Goal: Check status: Check status

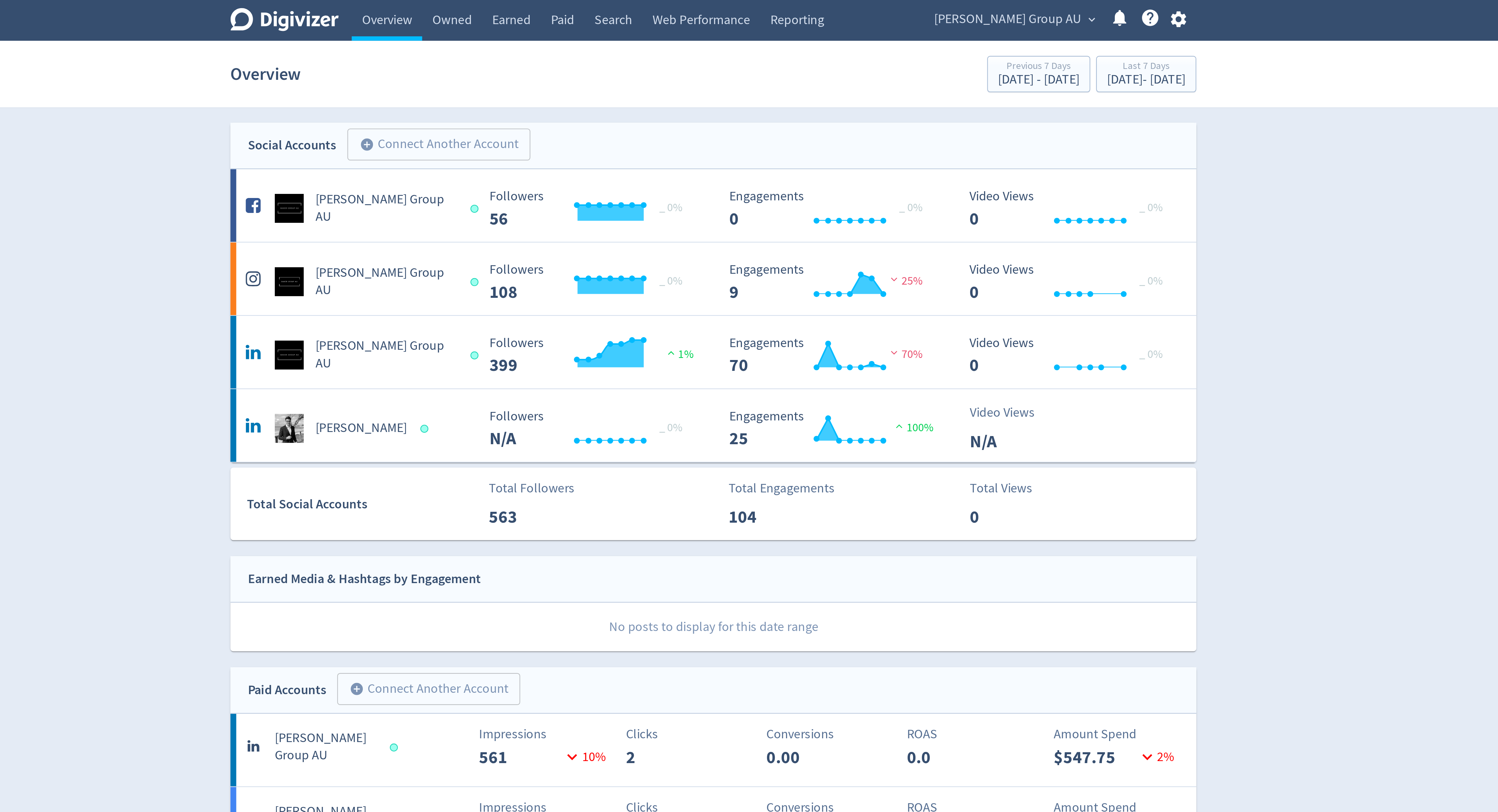
click at [911, 7] on span "[PERSON_NAME] Group AU" at bounding box center [887, 9] width 69 height 11
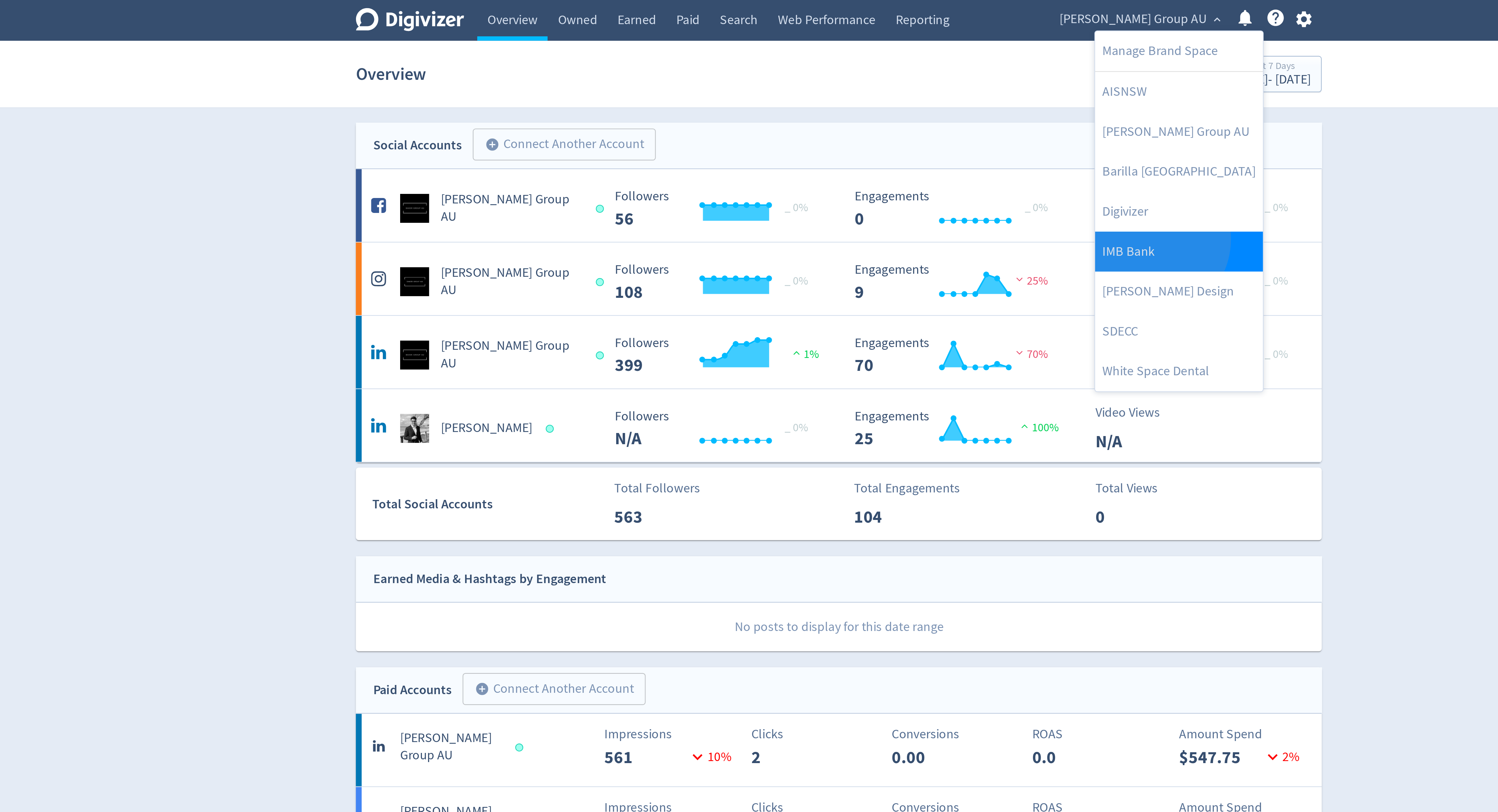
click at [894, 112] on link "IMB Bank" at bounding box center [908, 117] width 79 height 19
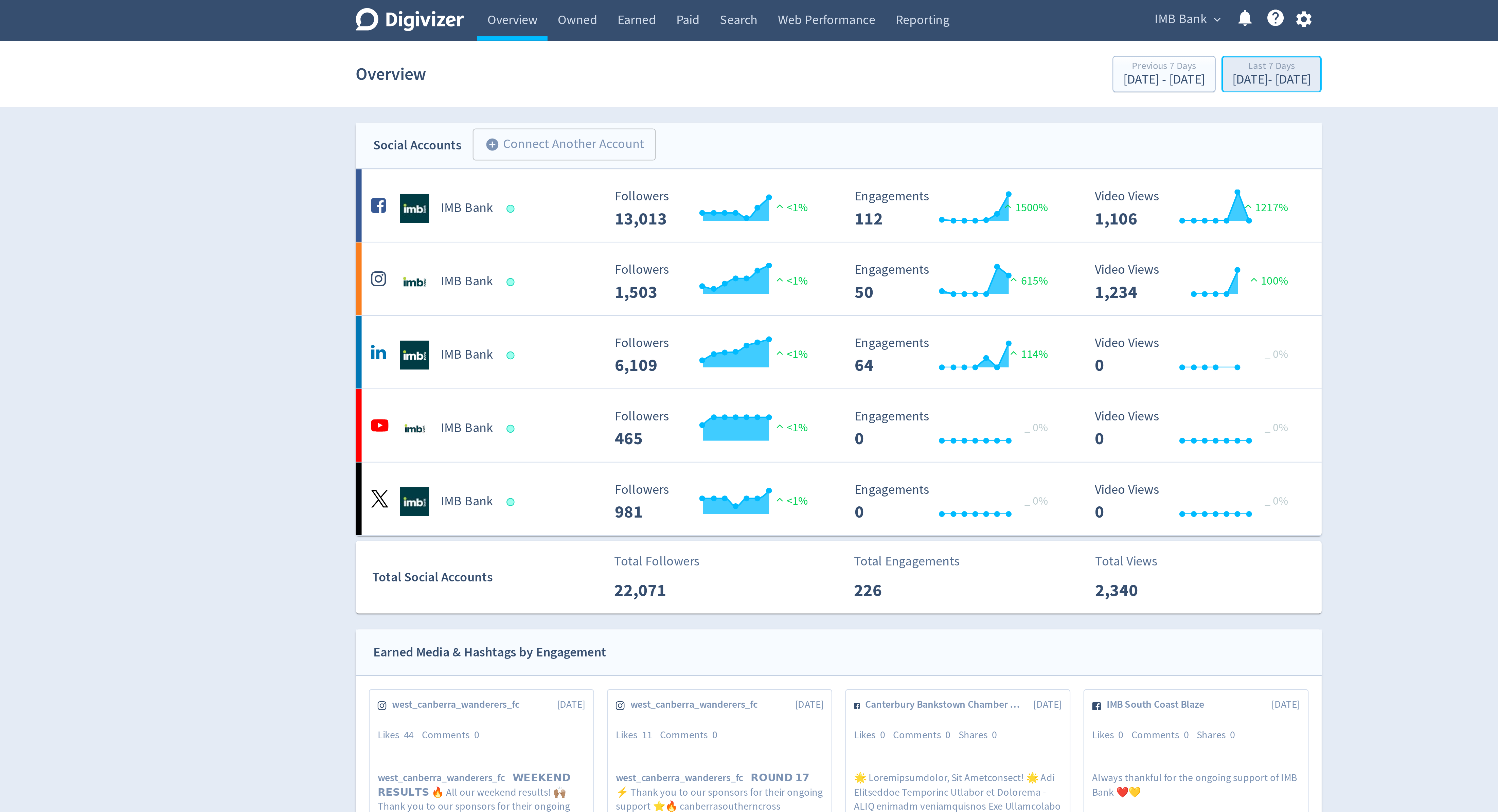
click at [935, 34] on div "Last 7 Days" at bounding box center [951, 31] width 37 height 6
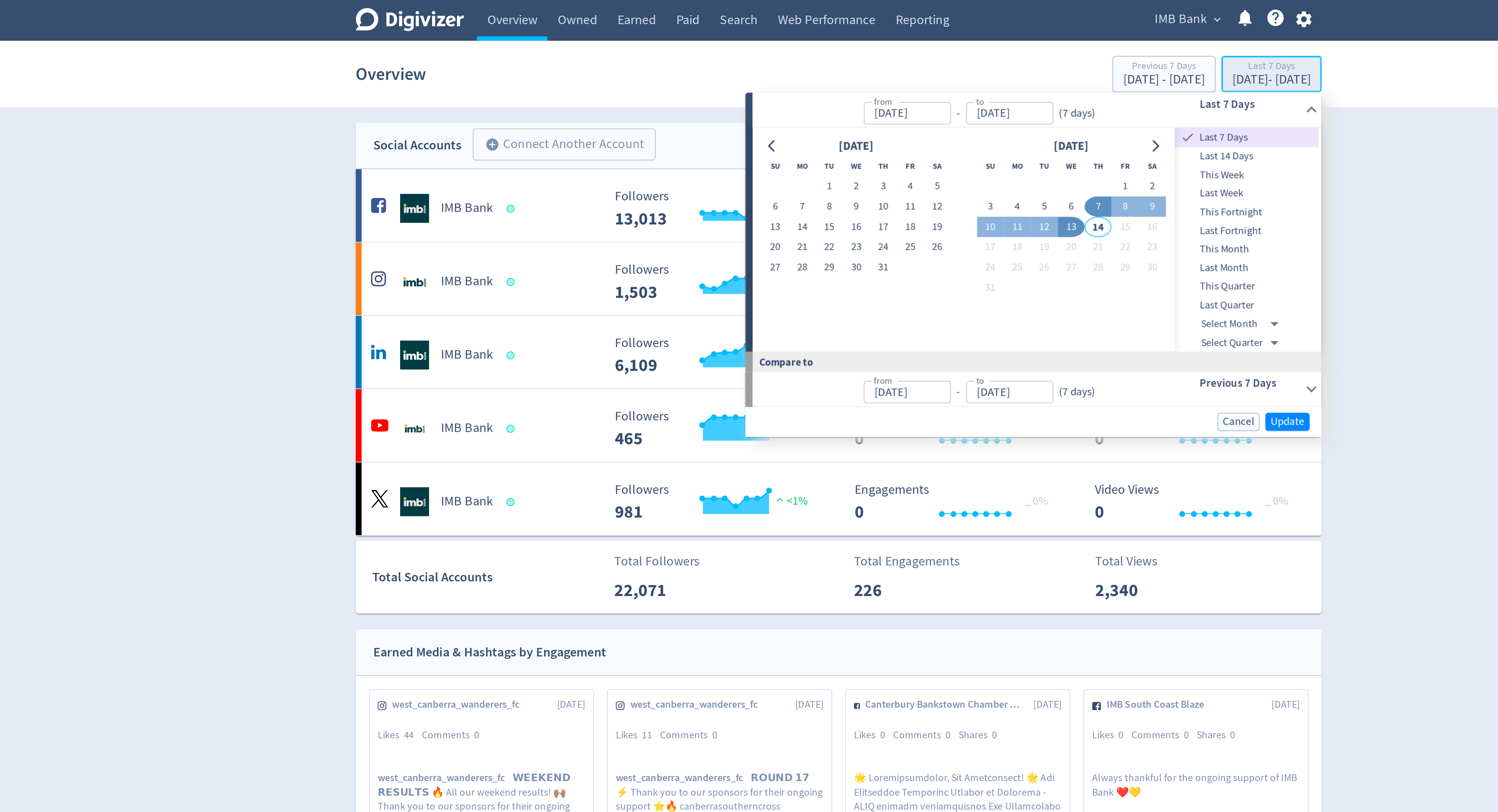
type input "[DATE]"
click at [718, 64] on button "Go to previous month" at bounding box center [718, 68] width 10 height 9
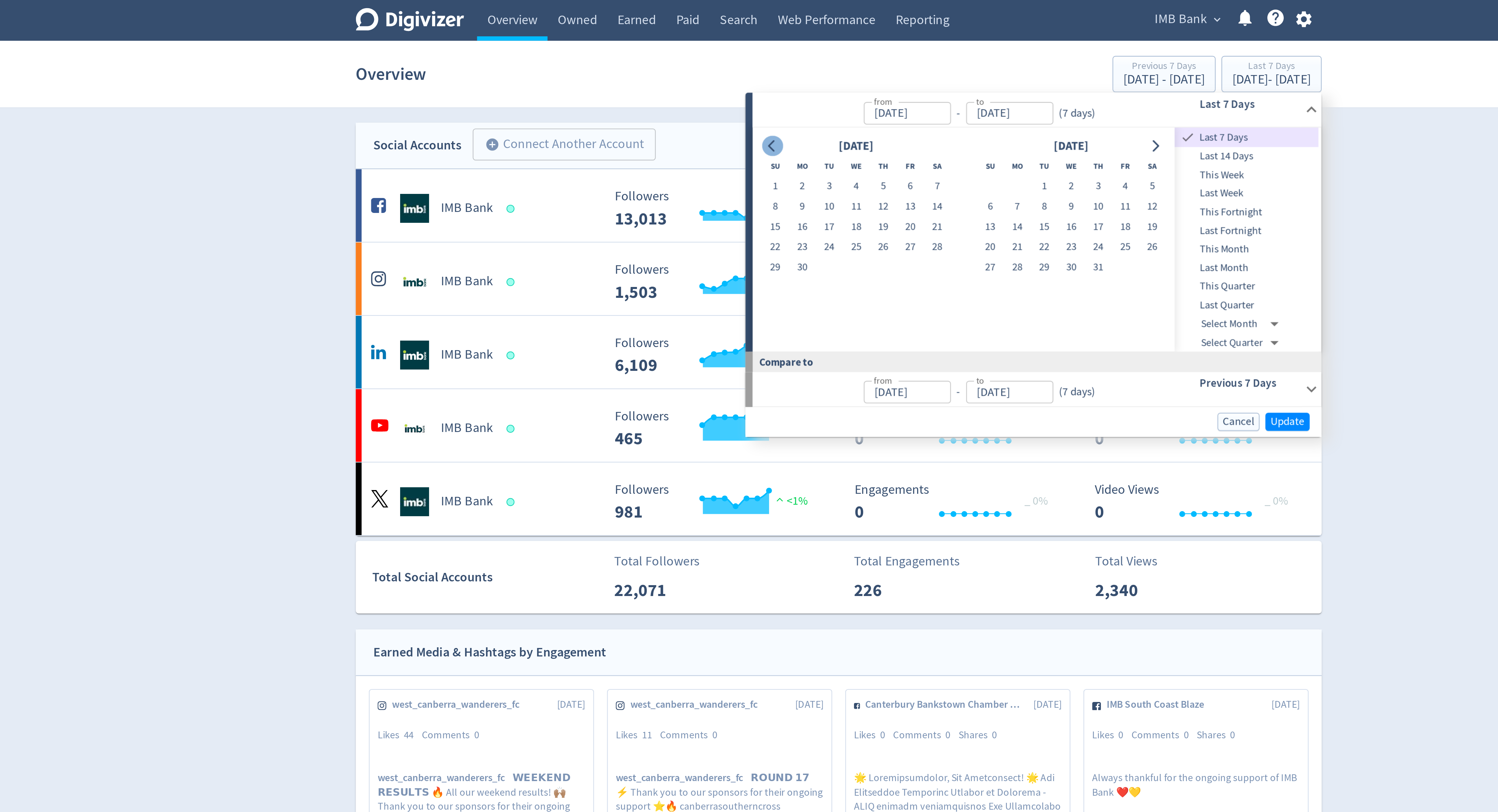
click at [718, 64] on button "Go to previous month" at bounding box center [718, 68] width 10 height 9
click at [768, 88] on button "1" at bounding box center [770, 87] width 13 height 9
type input "[DATE]"
click at [897, 66] on icon "Go to next month" at bounding box center [897, 68] width 3 height 5
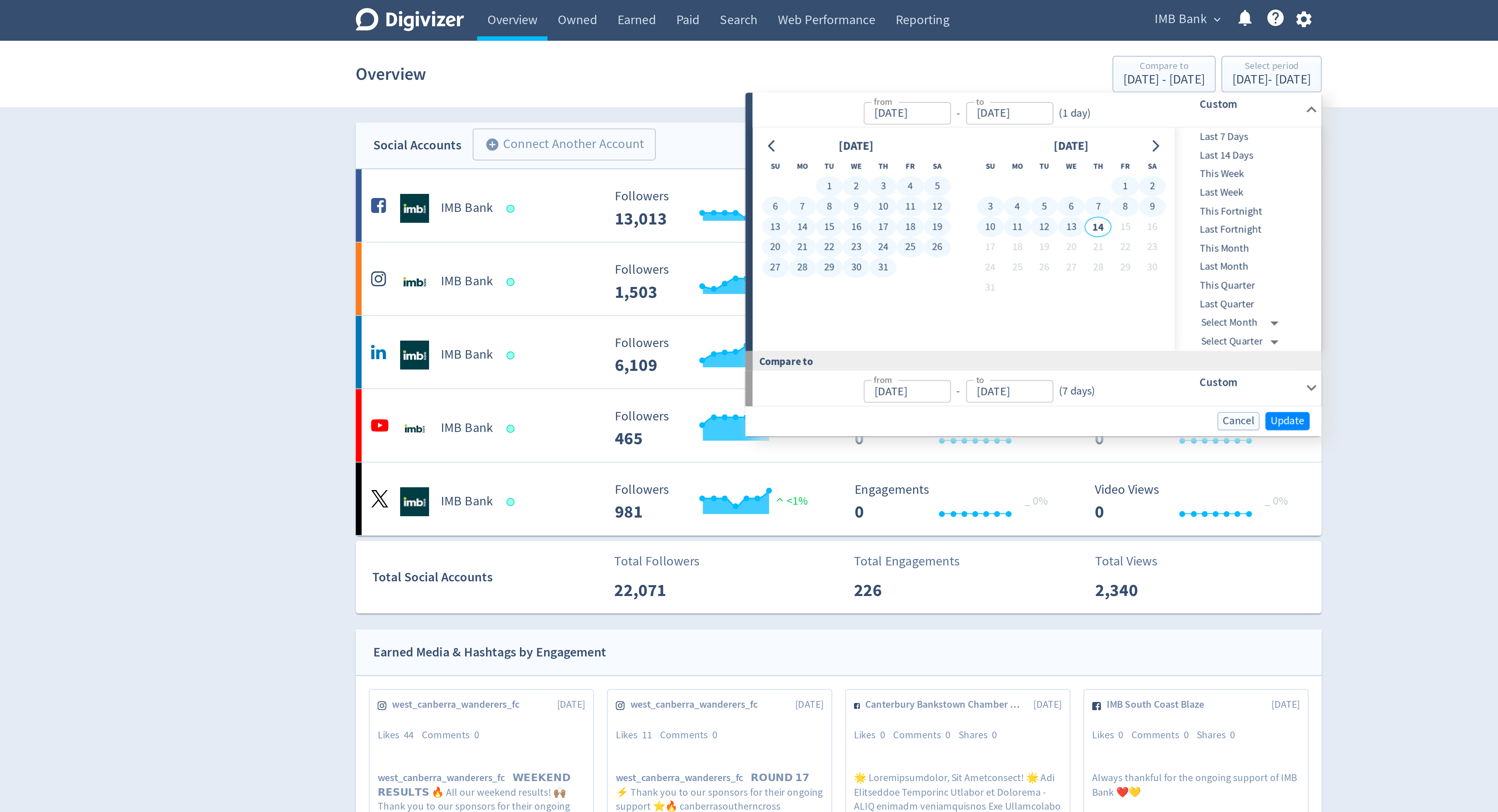
click at [857, 104] on button "13" at bounding box center [858, 106] width 13 height 9
type input "[DATE]"
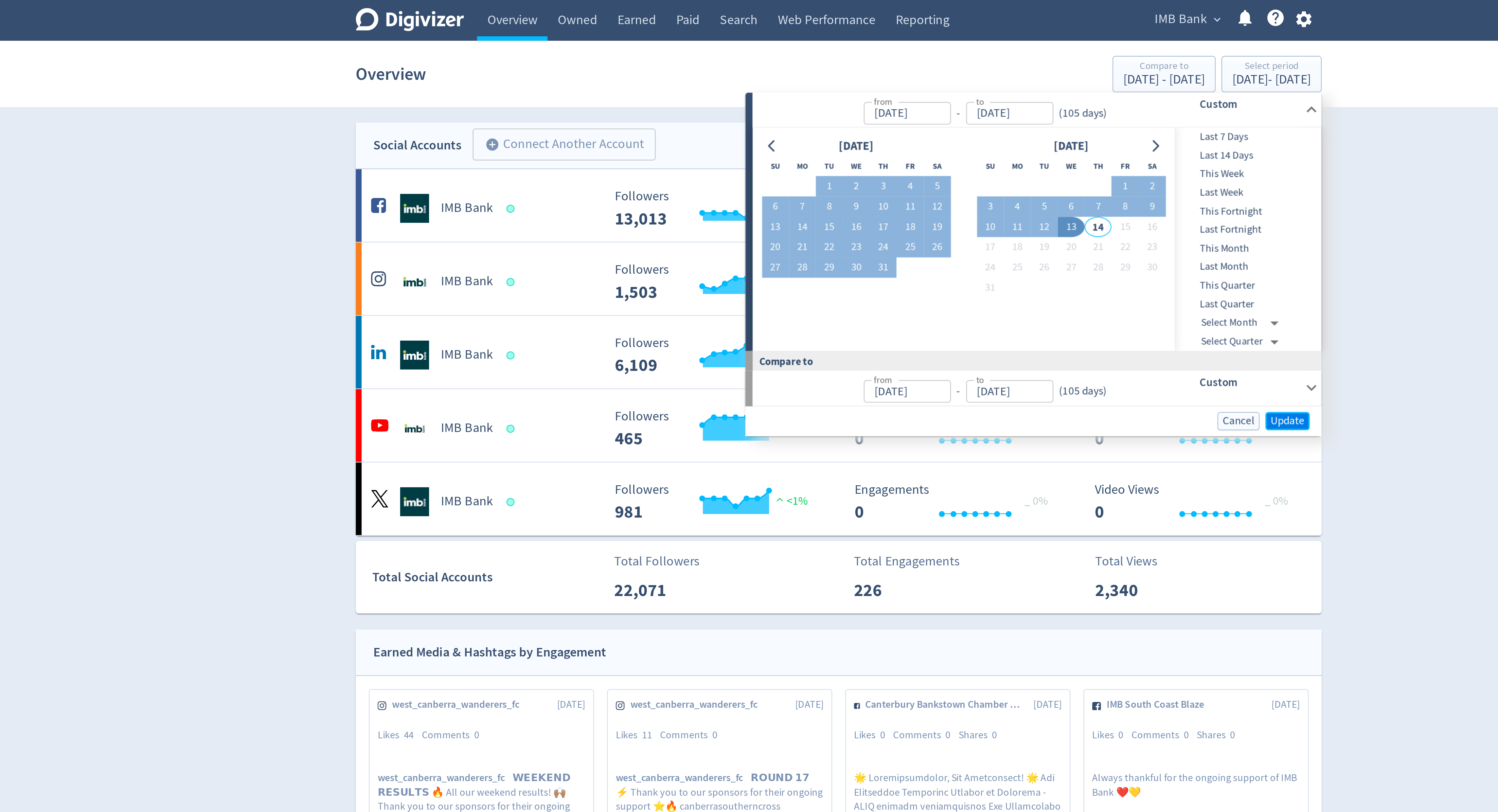
click at [954, 199] on span "Update" at bounding box center [959, 196] width 16 height 5
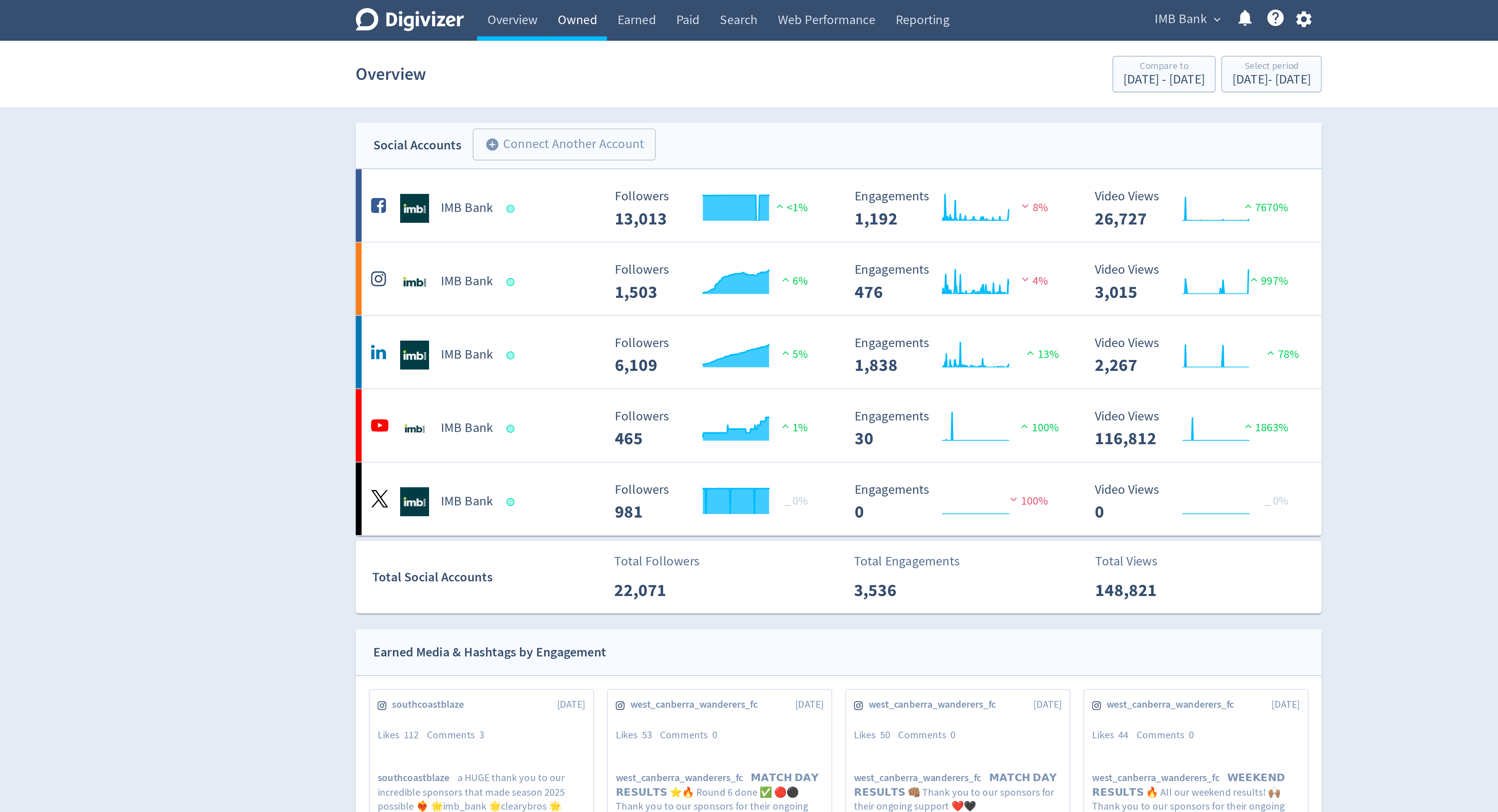
click at [620, 14] on link "Owned" at bounding box center [627, 9] width 28 height 19
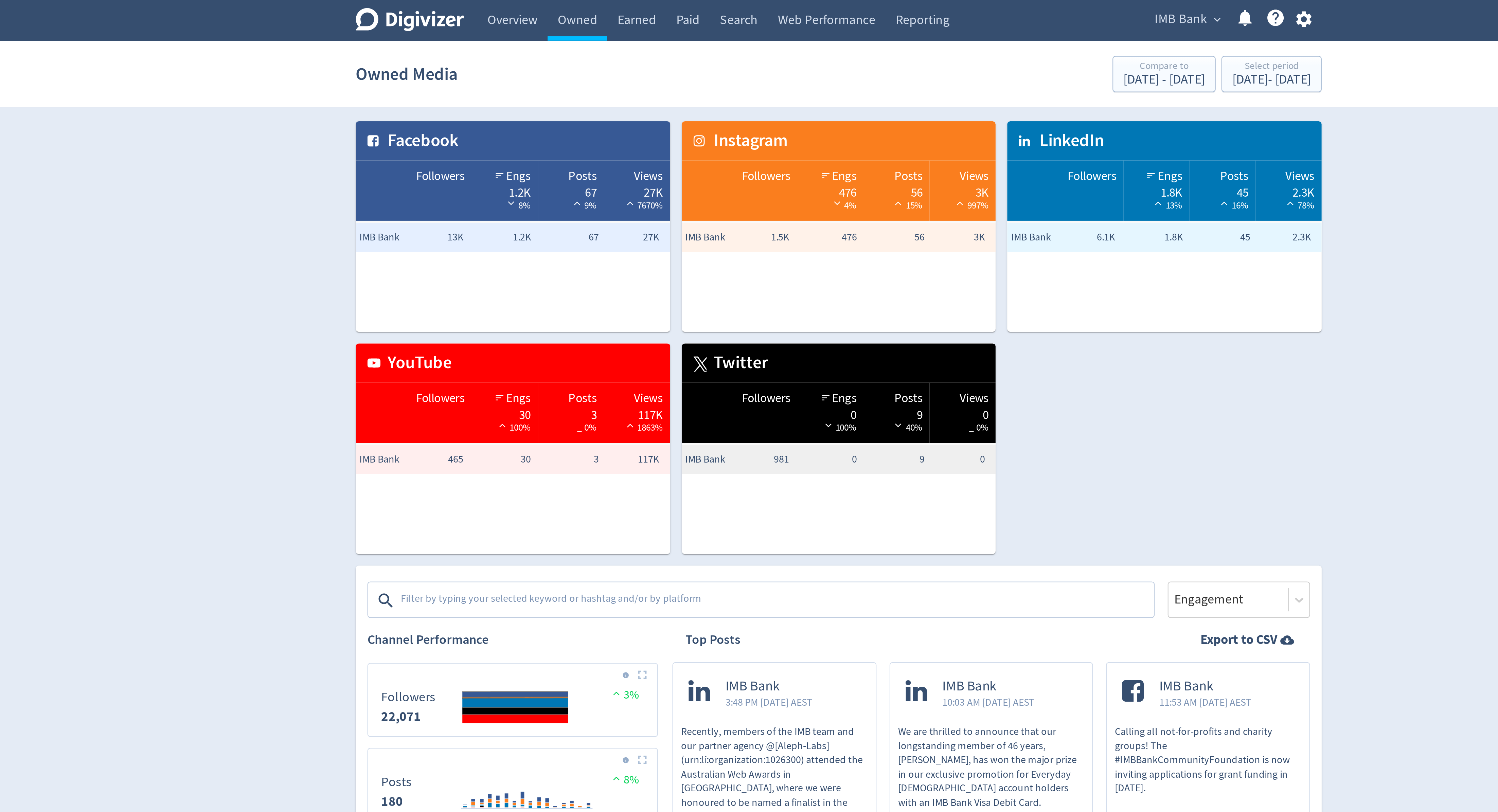
click at [611, 281] on textarea at bounding box center [720, 280] width 352 height 13
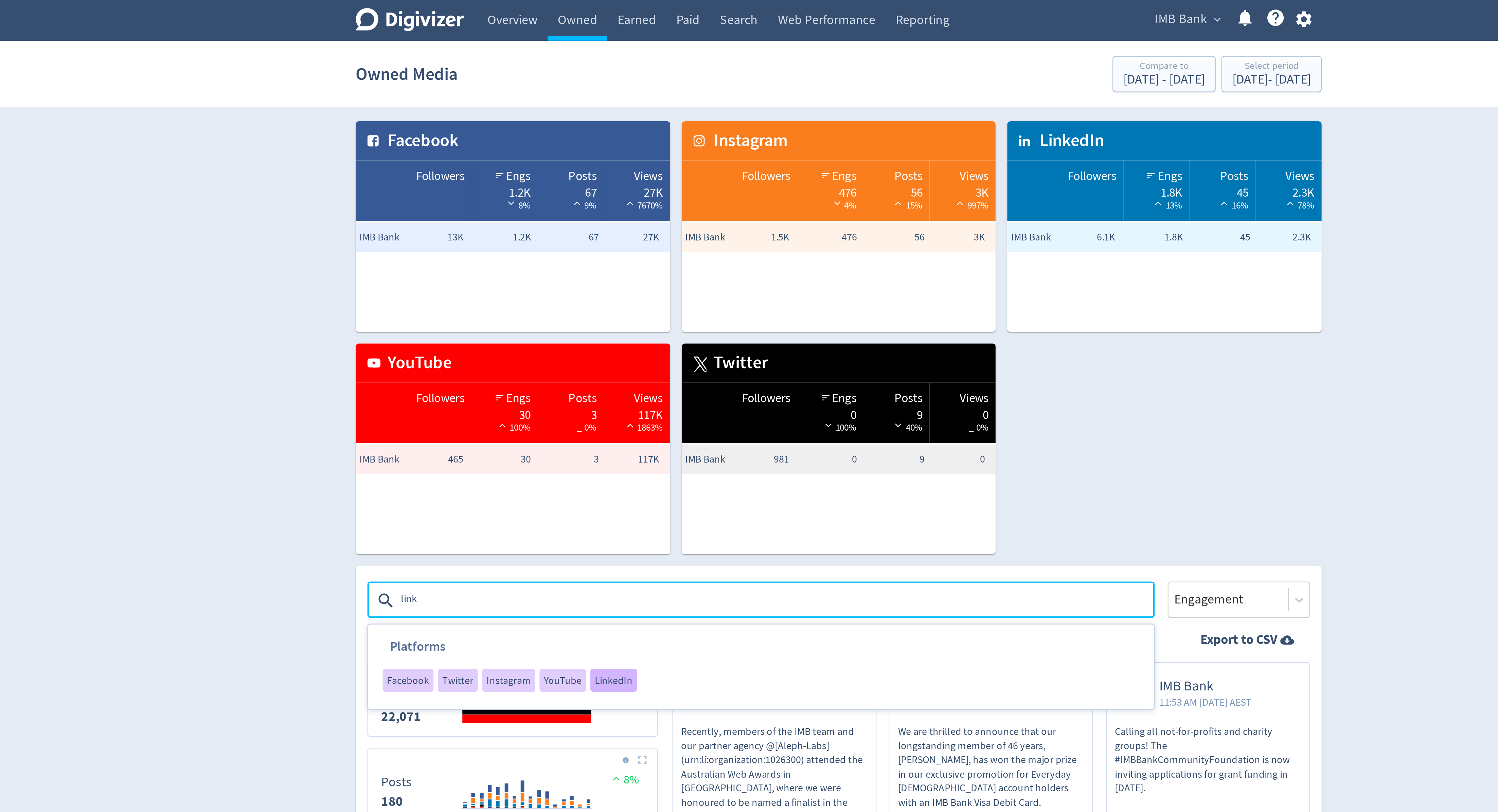
type textarea "link"
click at [635, 320] on span "LinkedIn" at bounding box center [644, 318] width 17 height 5
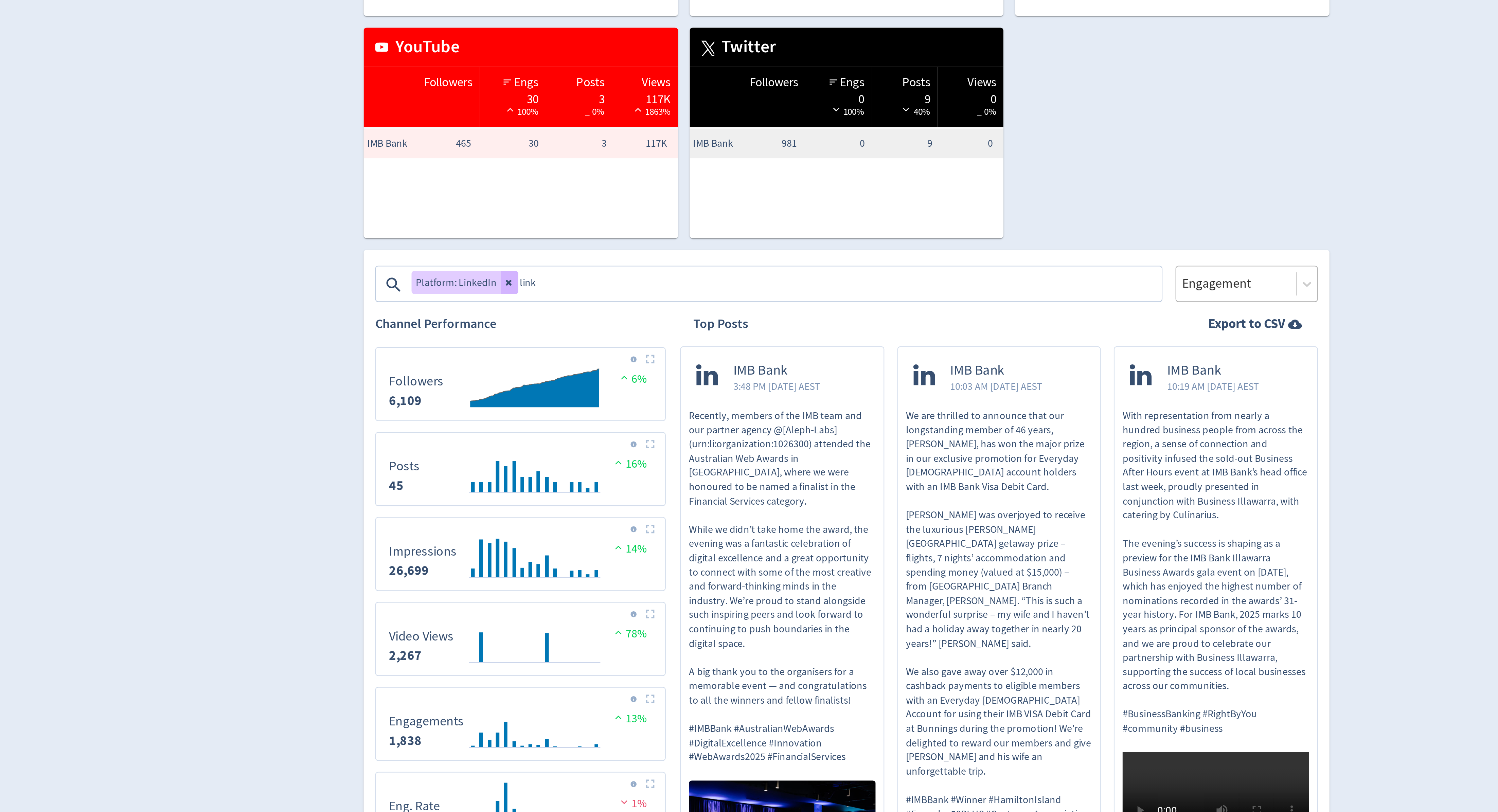
click at [935, 280] on div at bounding box center [931, 280] width 52 height 10
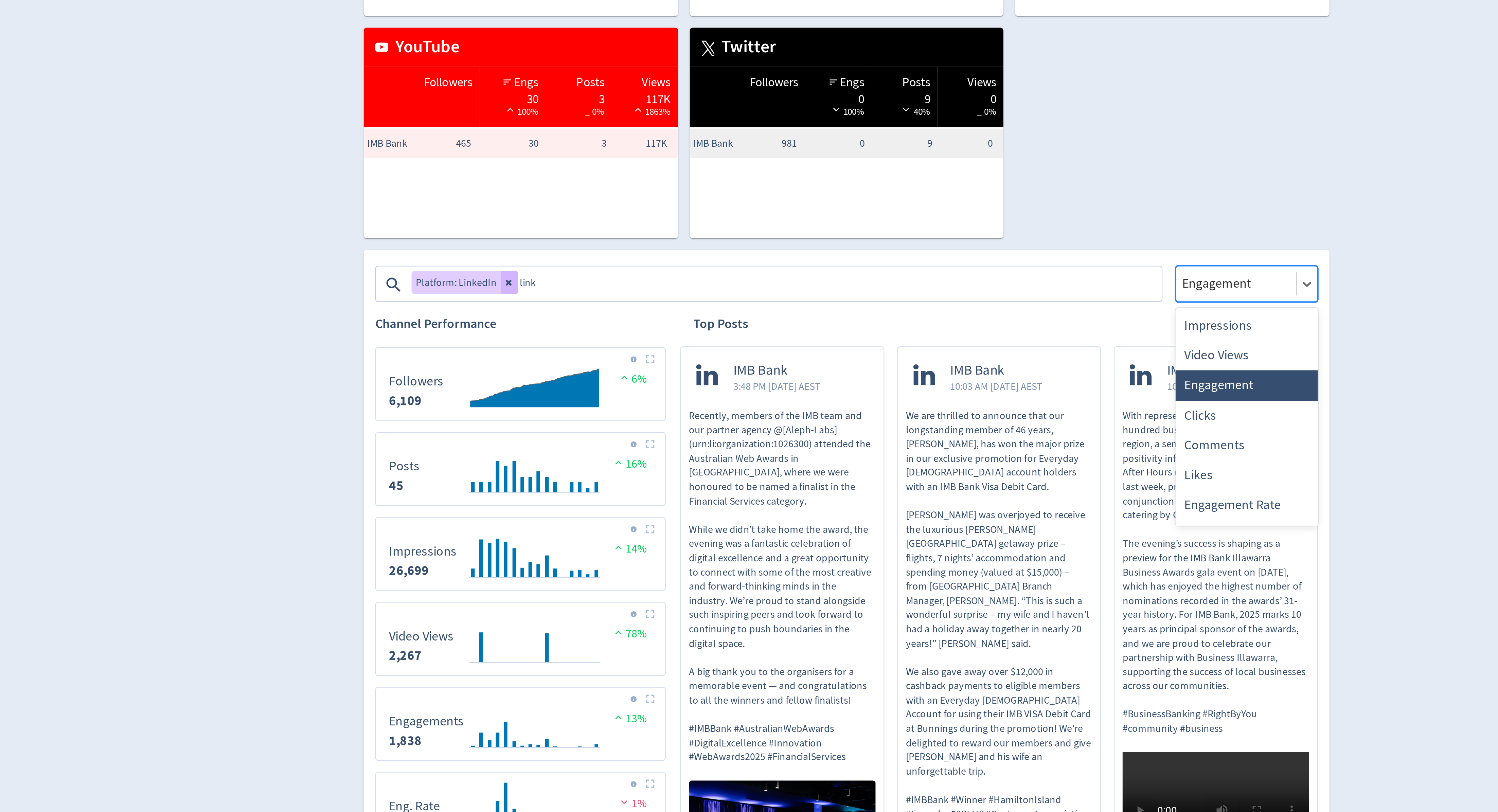
click at [933, 297] on div "Impressions" at bounding box center [936, 300] width 66 height 14
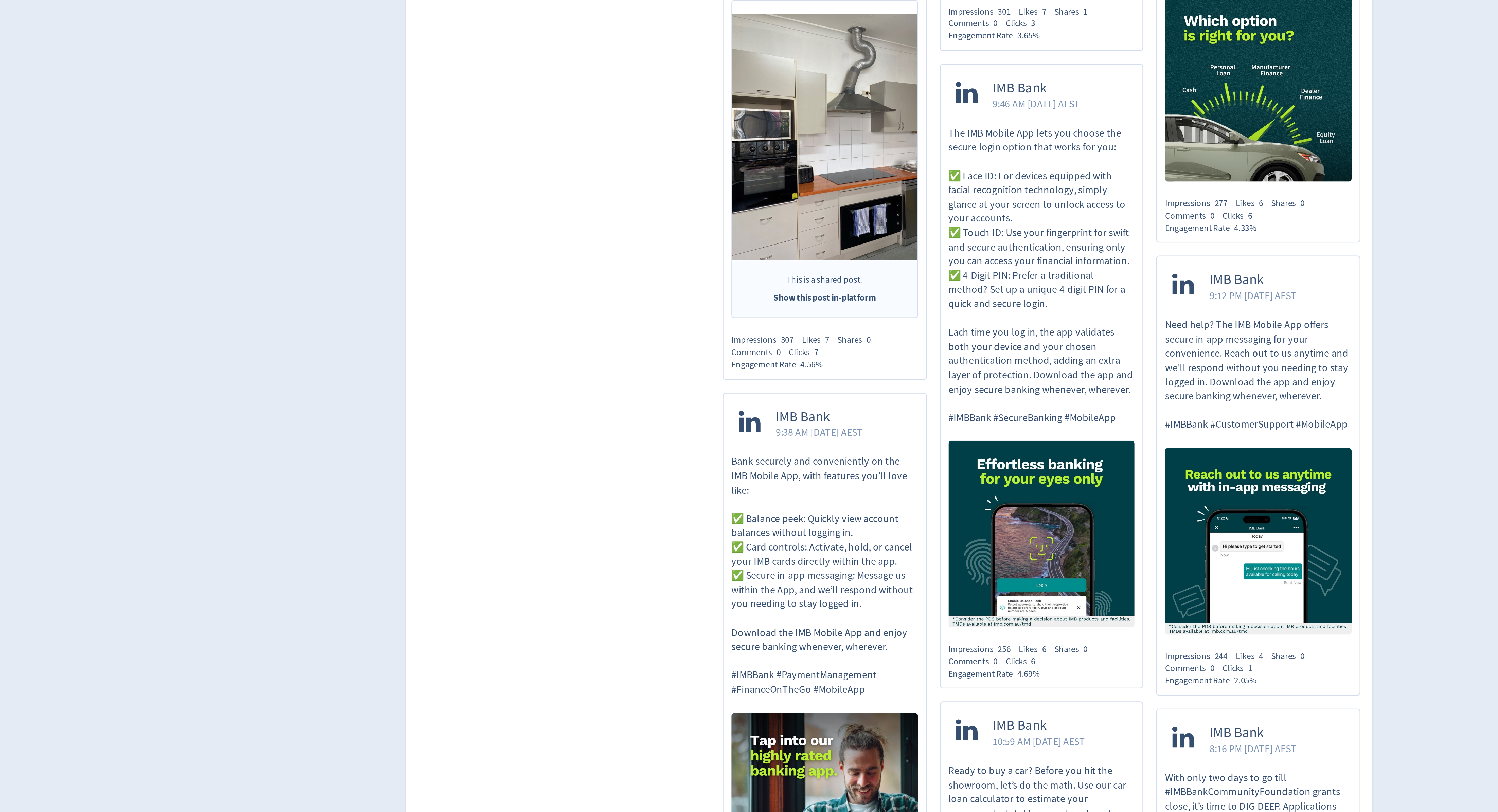
scroll to position [3614, 0]
